Goal: Task Accomplishment & Management: Manage account settings

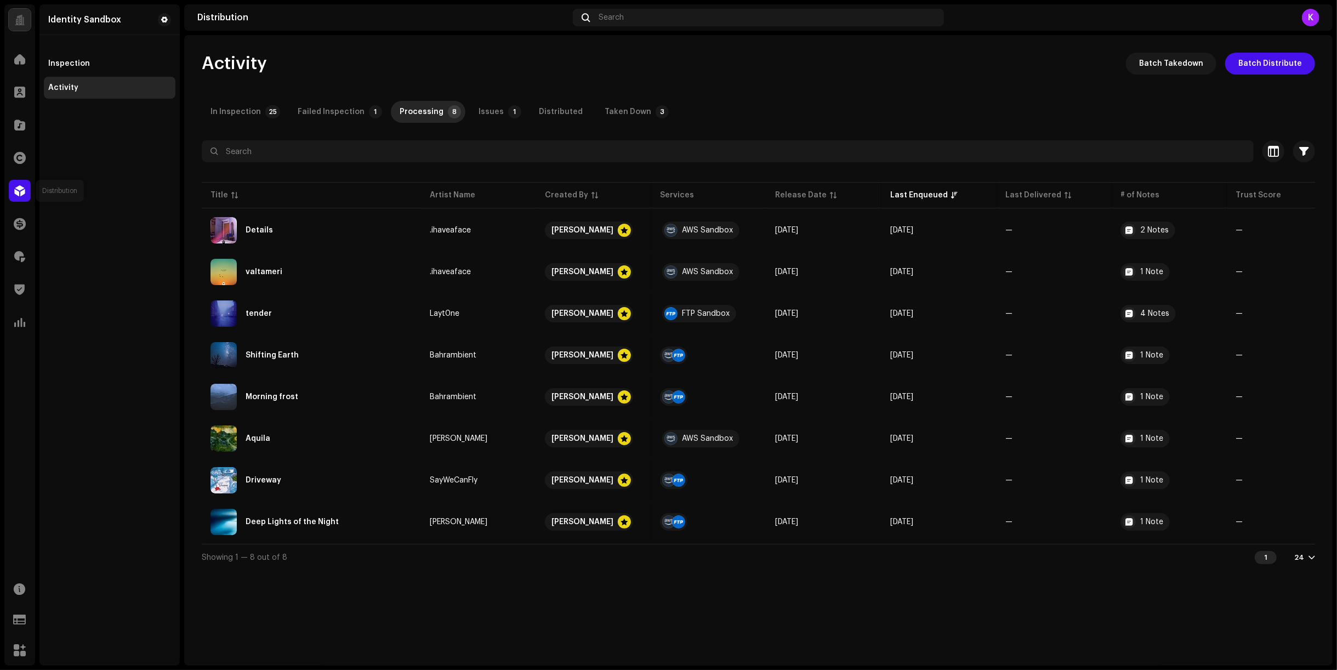
click at [20, 194] on span at bounding box center [19, 190] width 11 height 9
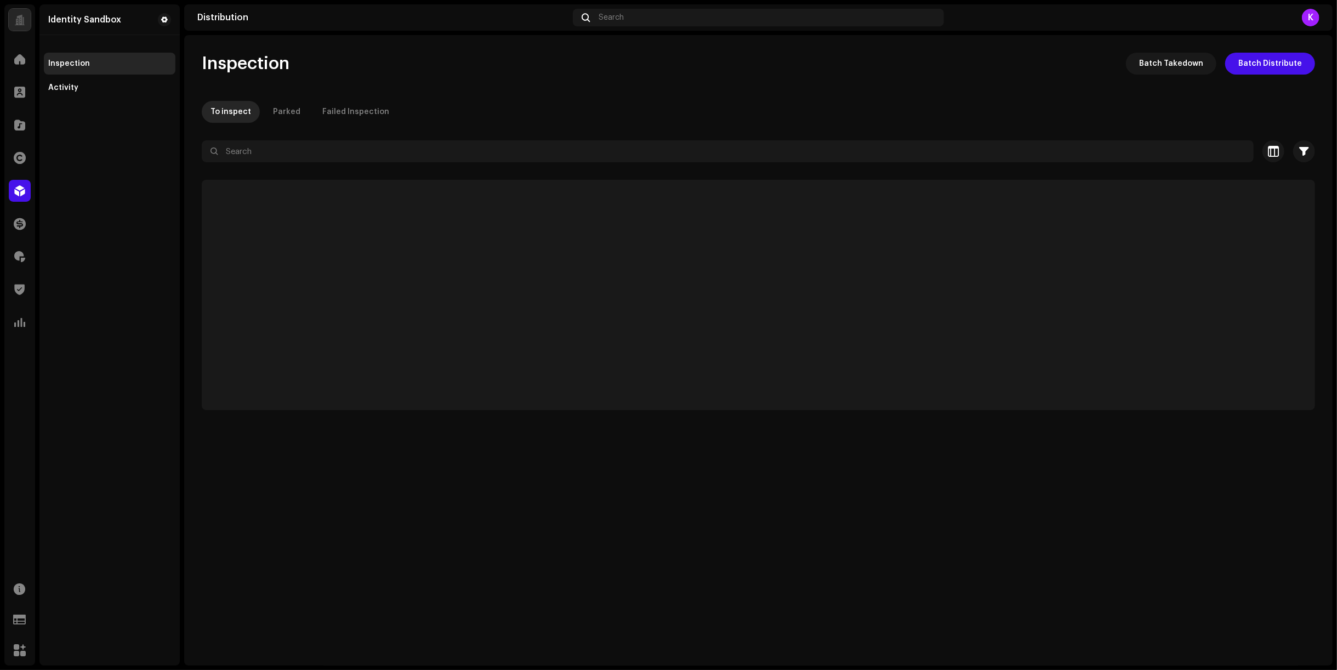
click at [32, 190] on div "Distribution" at bounding box center [19, 190] width 31 height 31
click at [355, 111] on div "Failed Inspection" at bounding box center [355, 112] width 67 height 22
drag, startPoint x: 106, startPoint y: 87, endPoint x: 112, endPoint y: 89, distance: 5.7
click at [106, 87] on div "Activity" at bounding box center [109, 87] width 123 height 9
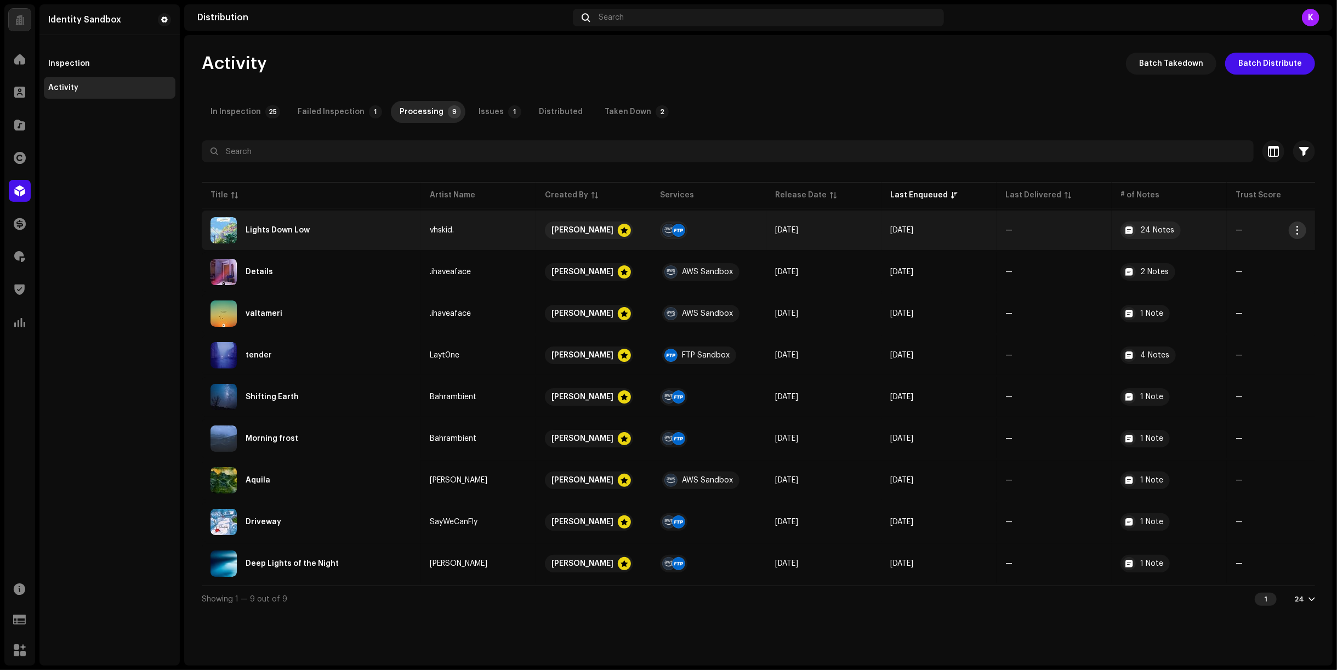
click at [1293, 232] on button "button" at bounding box center [1298, 230] width 18 height 18
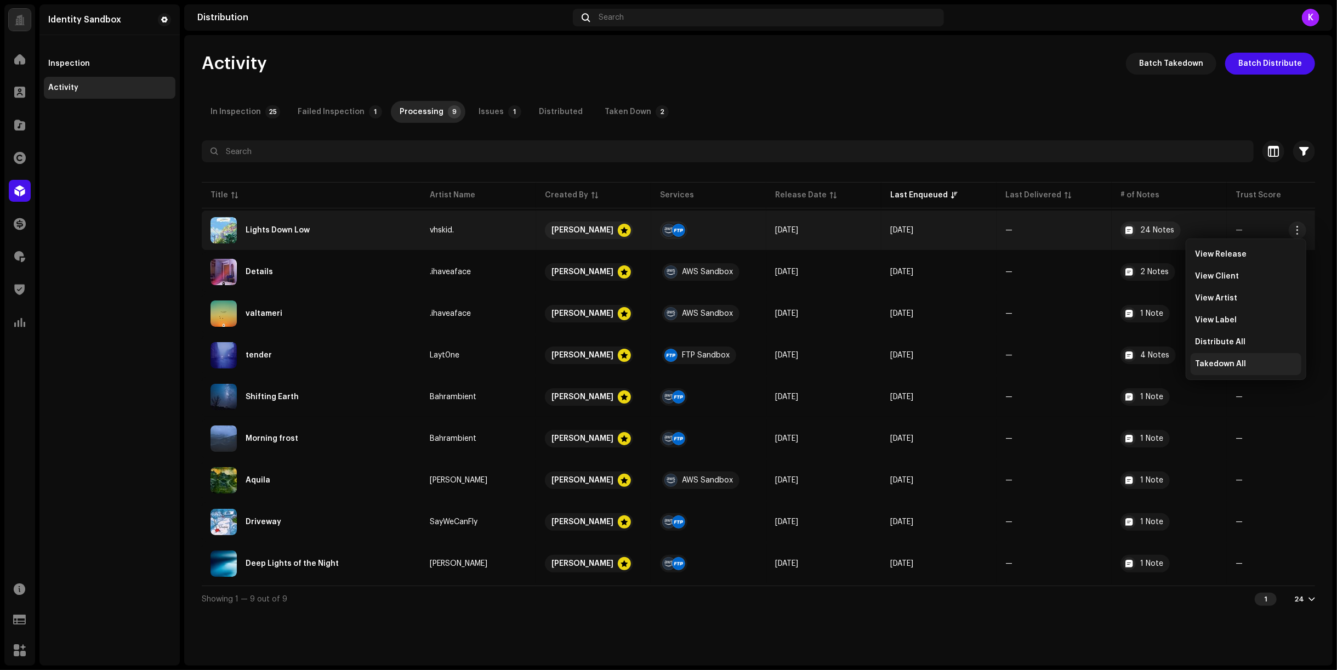
click at [1228, 361] on span "Takedown All" at bounding box center [1220, 364] width 51 height 9
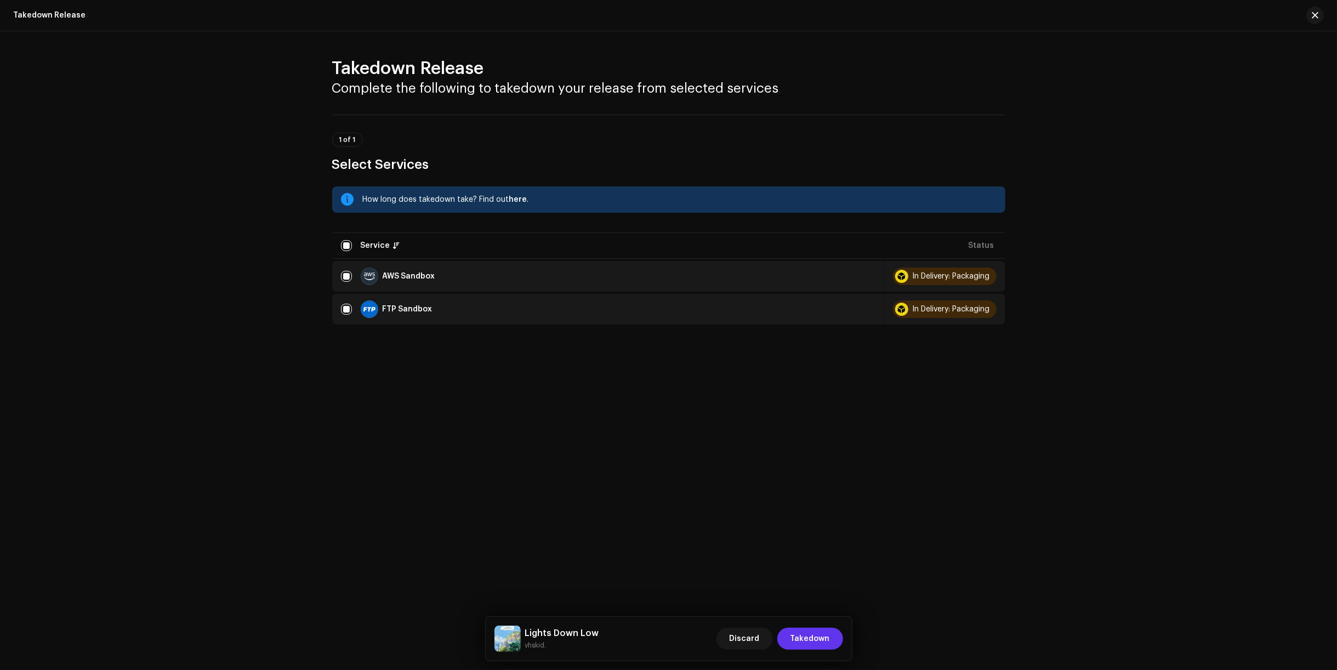
click at [818, 635] on span "Takedown" at bounding box center [809, 639] width 39 height 22
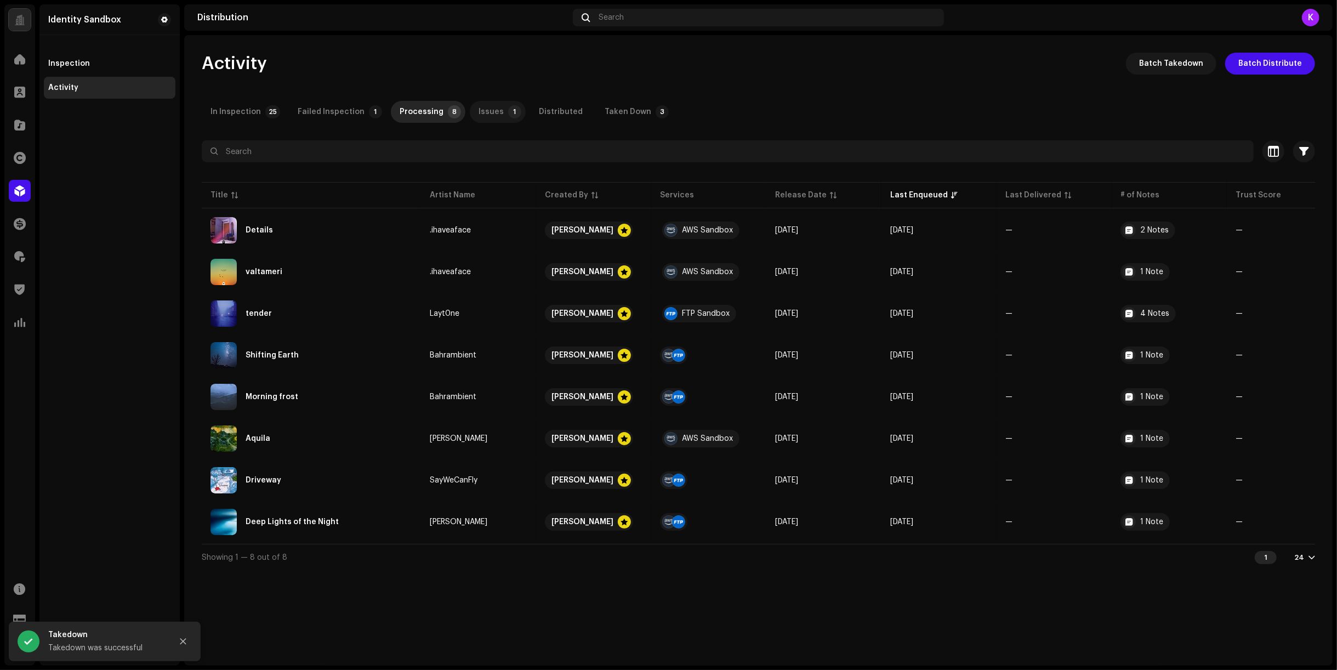
click at [491, 118] on p-tab "Issues 1" at bounding box center [498, 112] width 56 height 22
click at [605, 114] on div "Taken Down" at bounding box center [628, 112] width 47 height 22
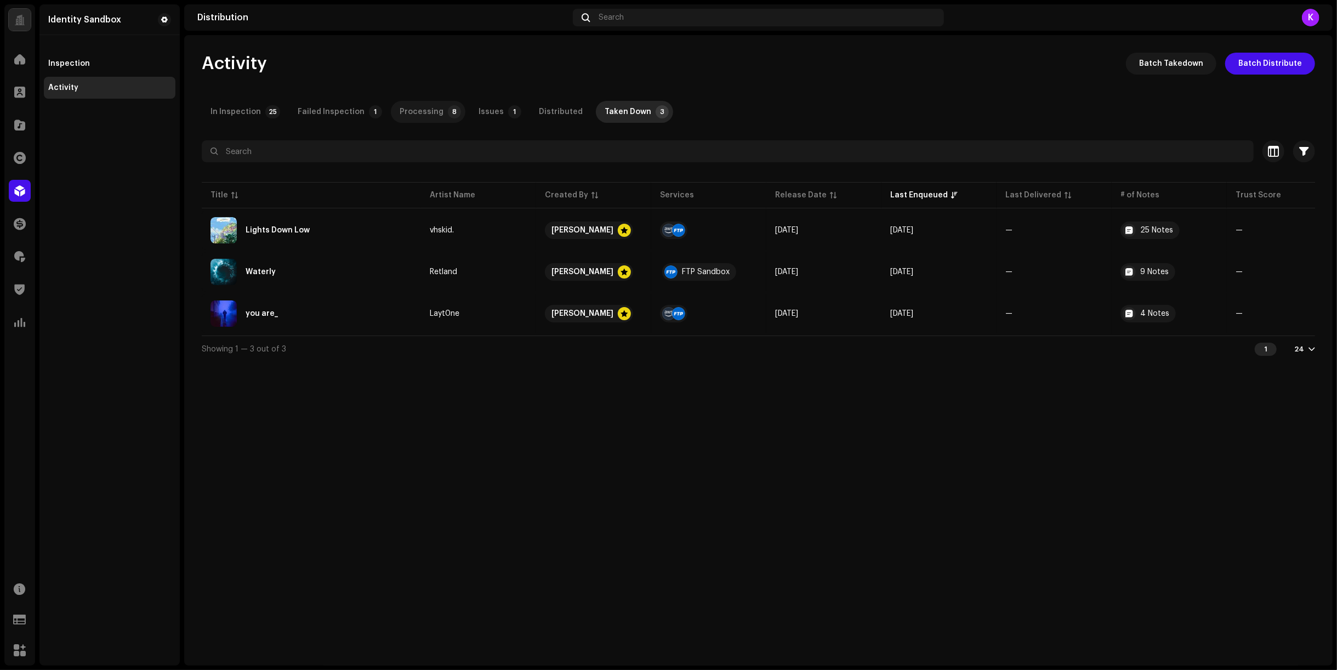
click at [419, 111] on div "Processing" at bounding box center [422, 112] width 44 height 22
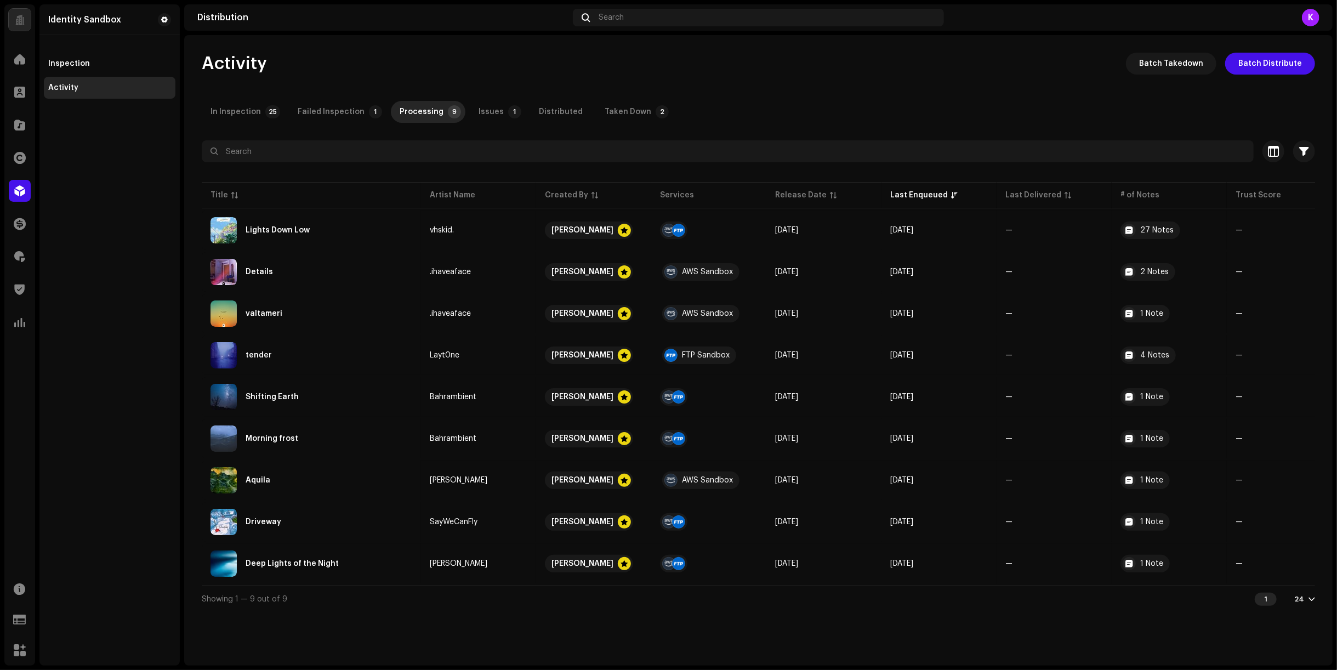
click at [624, 116] on div "Taken Down" at bounding box center [628, 112] width 47 height 22
click at [423, 114] on div "Processing" at bounding box center [422, 112] width 44 height 22
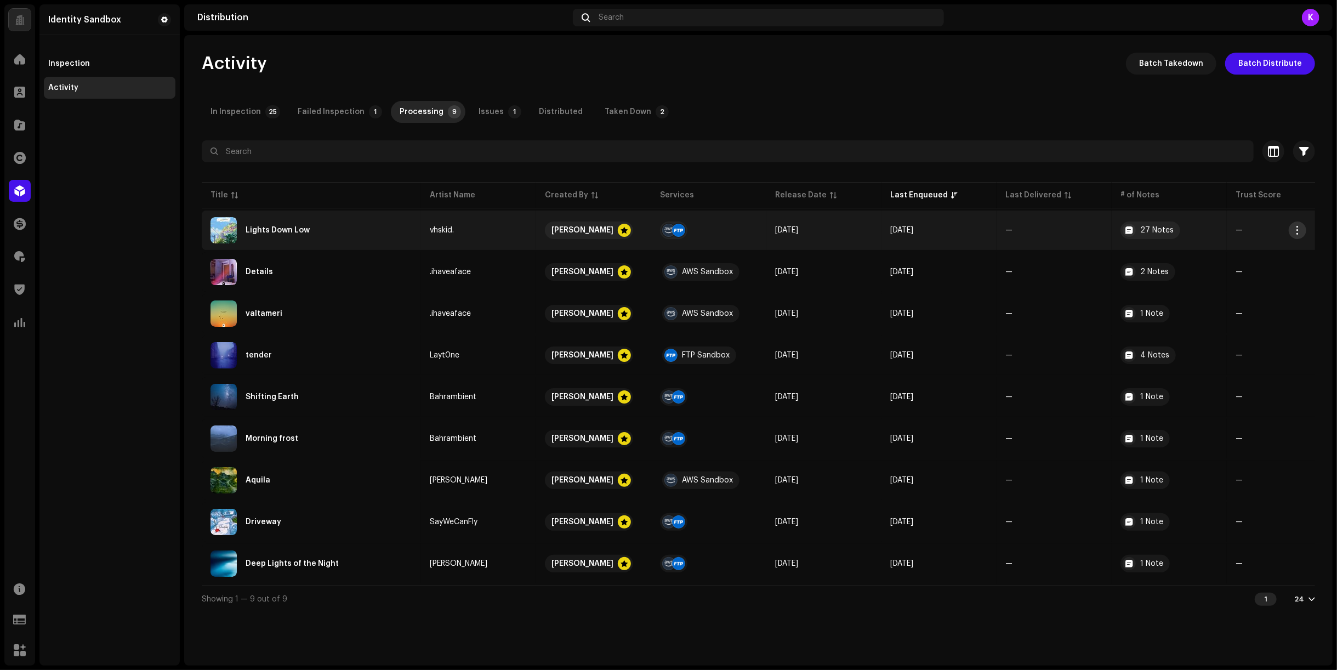
click at [1304, 226] on button "button" at bounding box center [1298, 230] width 18 height 18
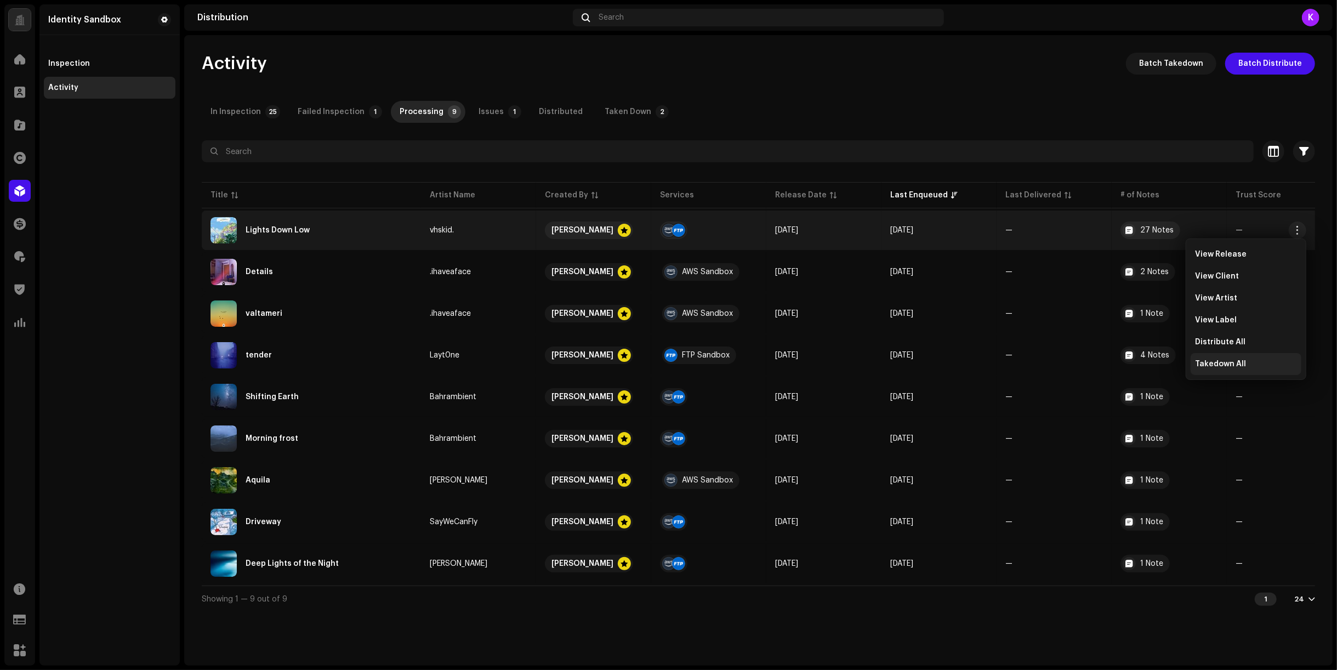
click at [1237, 363] on span "Takedown All" at bounding box center [1220, 364] width 51 height 9
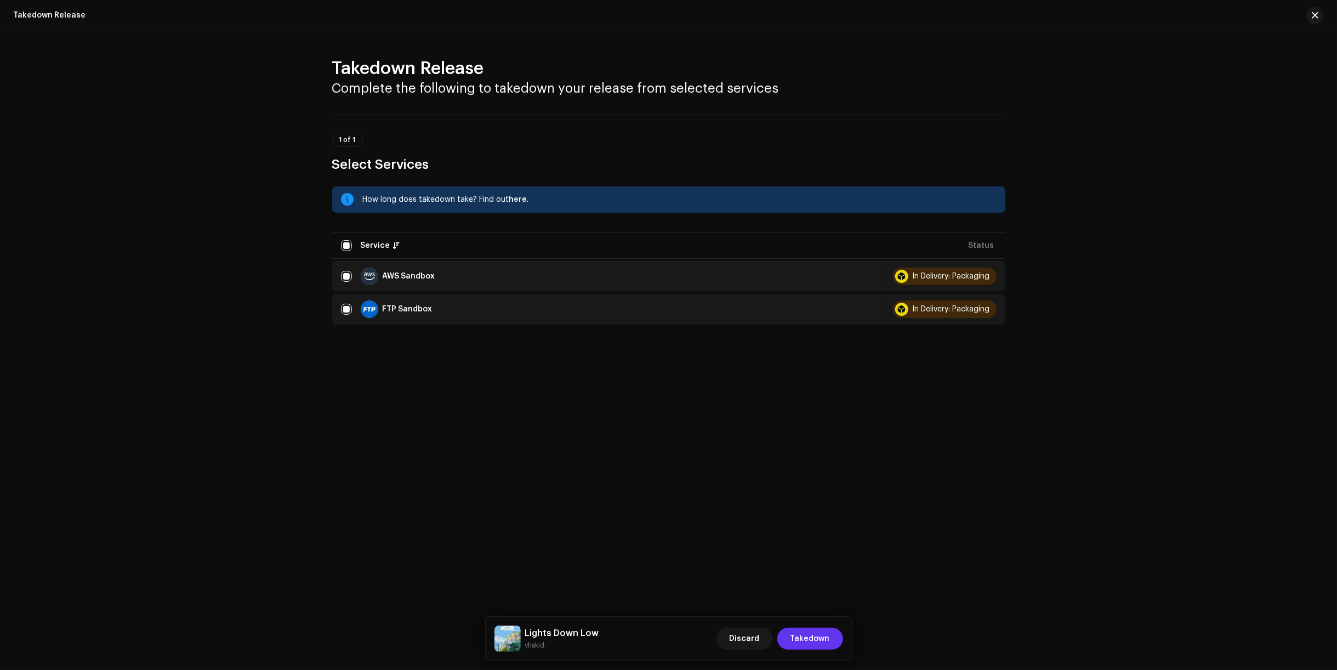
click at [826, 636] on span "Takedown" at bounding box center [809, 639] width 39 height 22
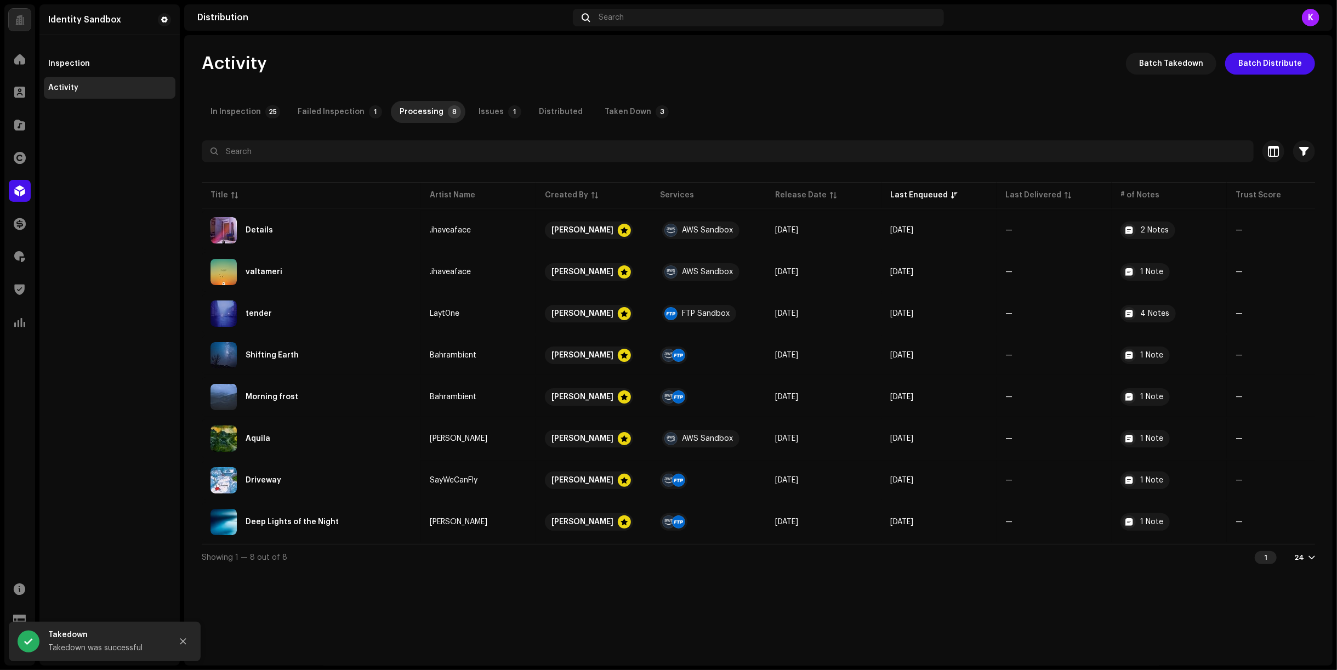
click at [678, 77] on div "Activity Batch Takedown Batch Distribute In Inspection 25 Failed Inspection 1 P…" at bounding box center [758, 311] width 1148 height 517
